Goal: Navigation & Orientation: Find specific page/section

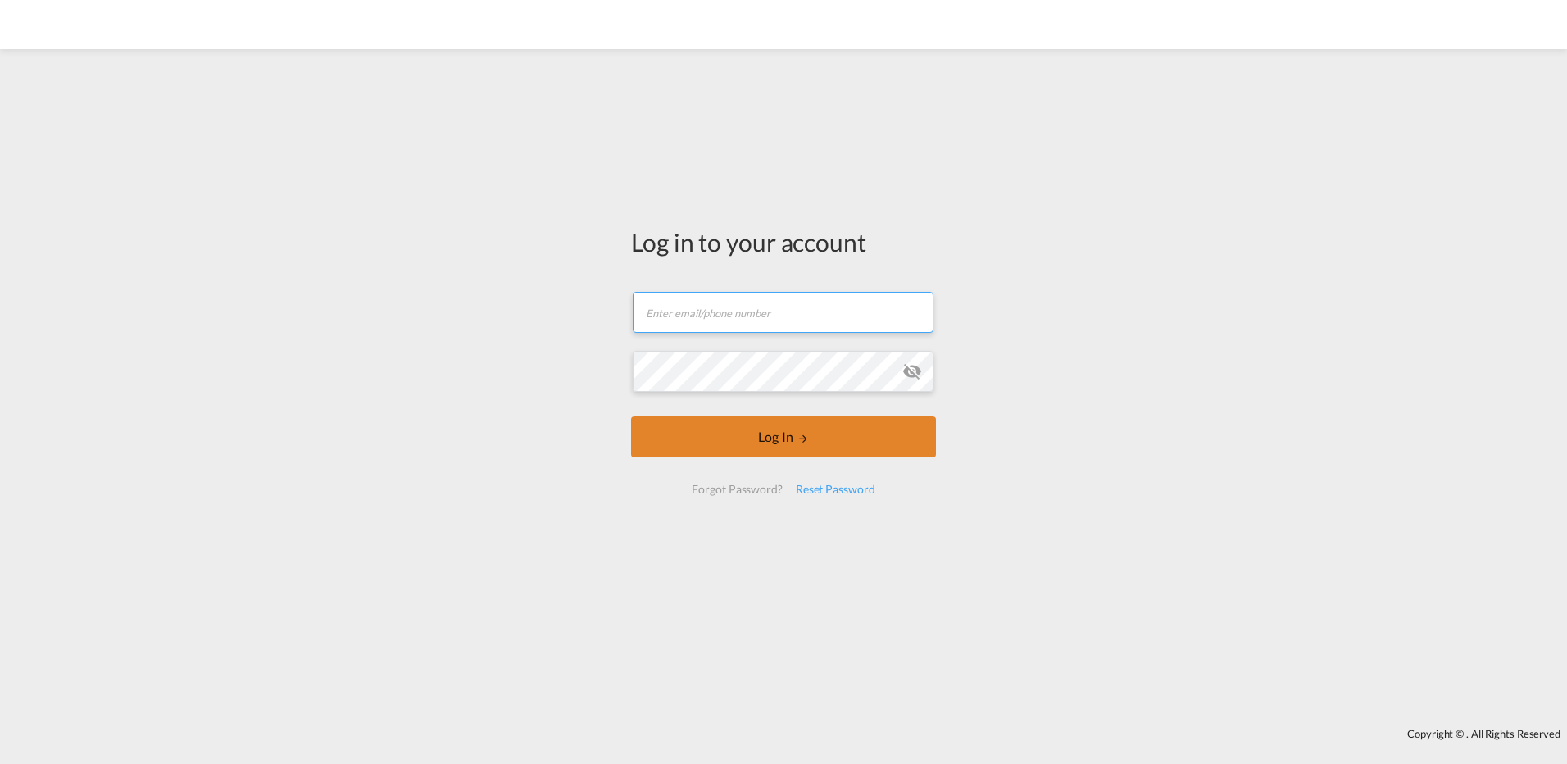
type input "[EMAIL_ADDRESS][DOMAIN_NAME]"
click at [733, 434] on button "Log In" at bounding box center [783, 436] width 305 height 41
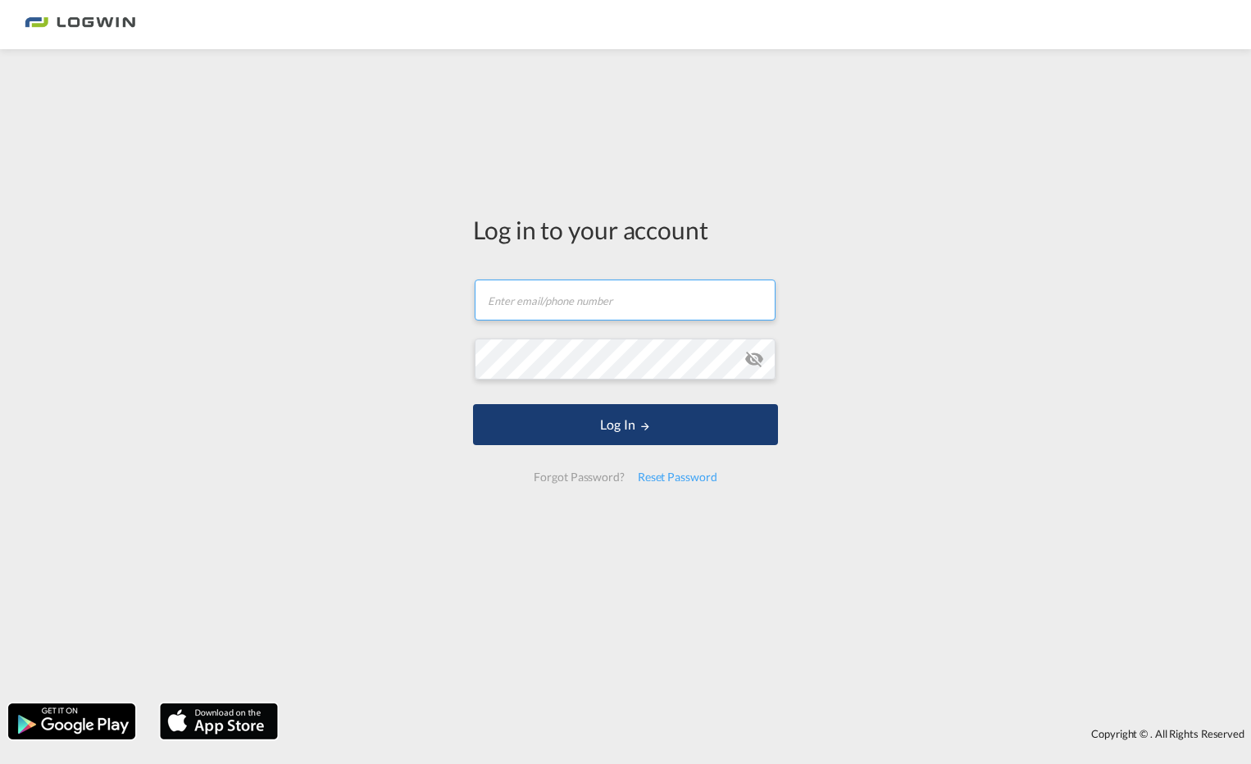
type input "[EMAIL_ADDRESS][DOMAIN_NAME]"
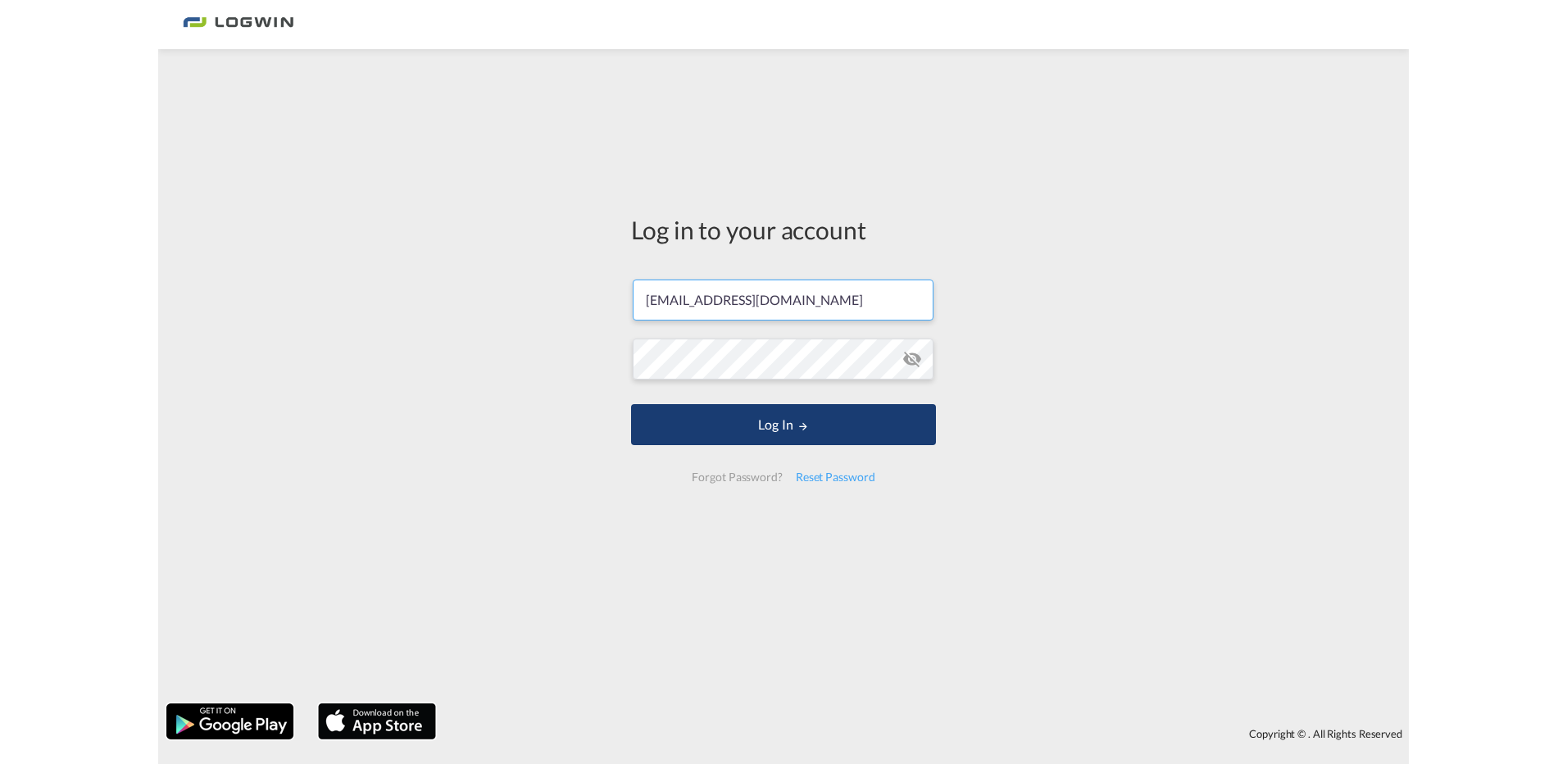
scroll to position [0, 5]
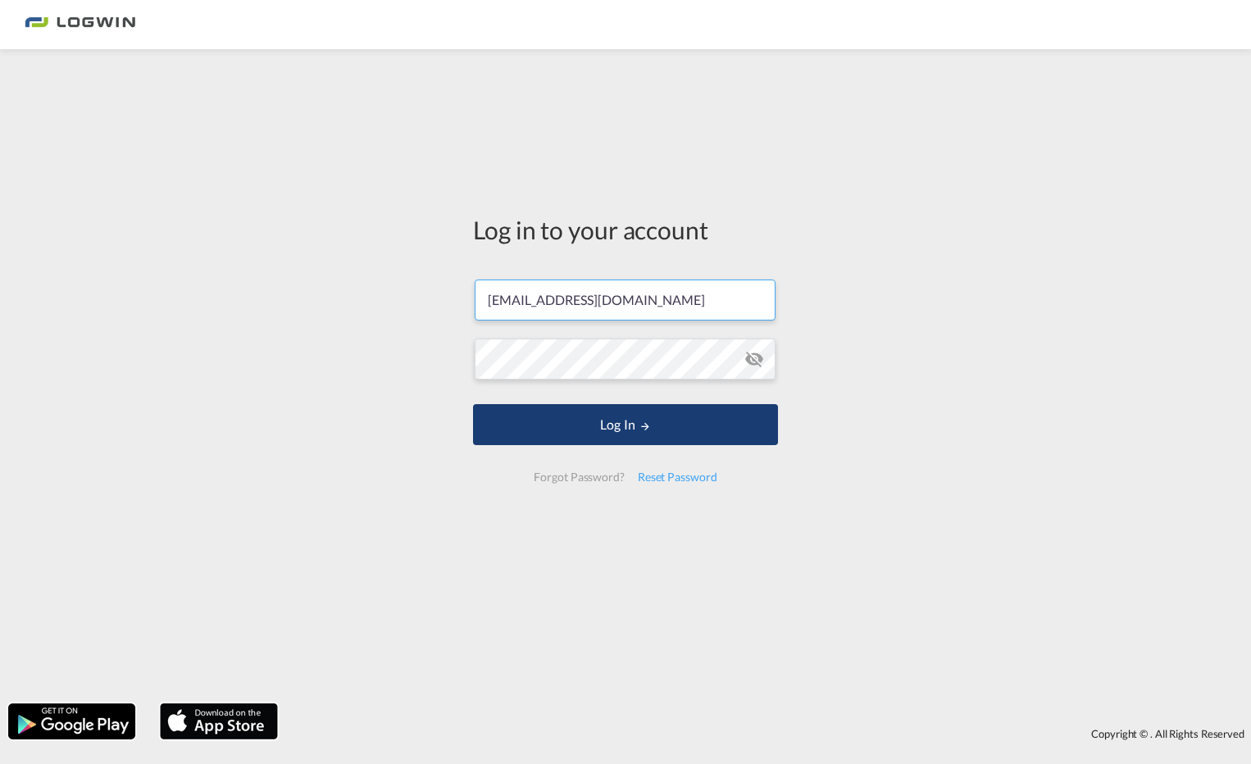
click at [630, 422] on button "Log In" at bounding box center [625, 424] width 305 height 41
